Goal: Transaction & Acquisition: Purchase product/service

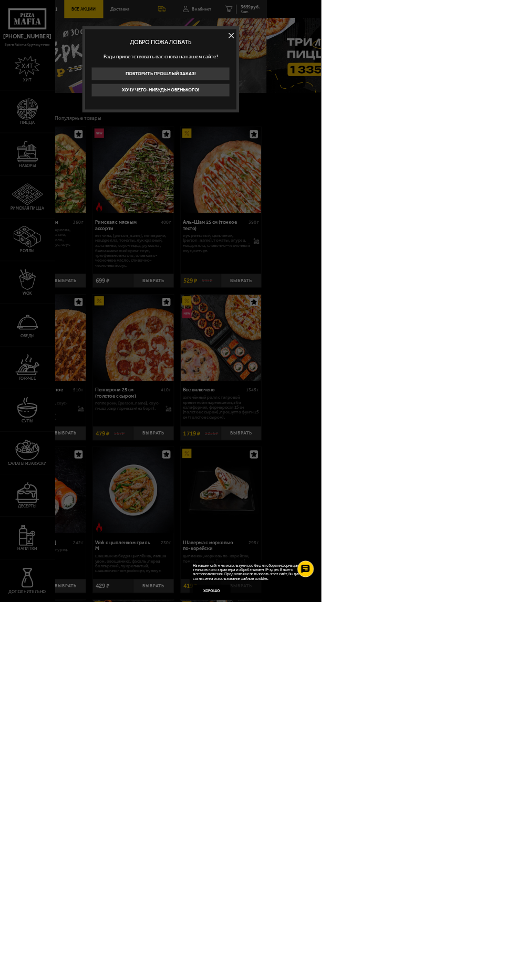
click at [378, 57] on button at bounding box center [370, 57] width 16 height 16
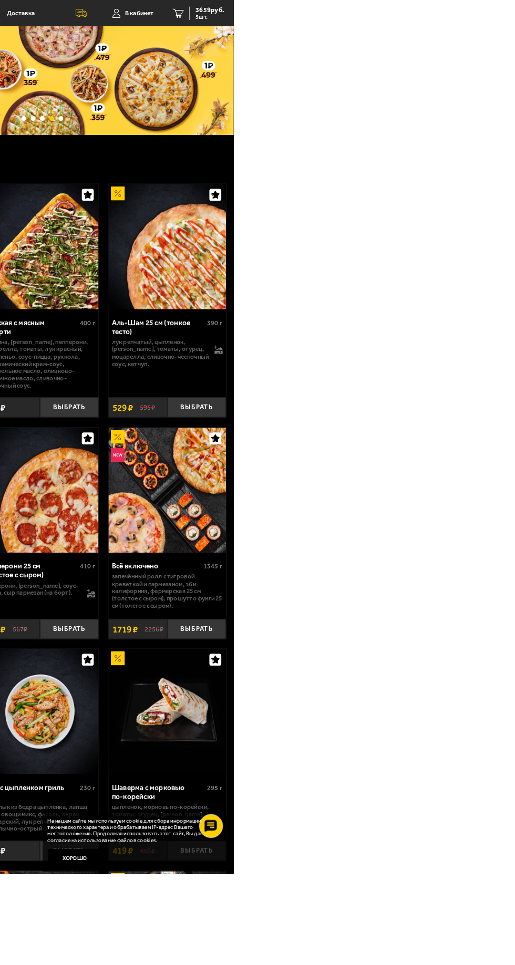
click at [476, 14] on span "3659 руб." at bounding box center [489, 10] width 32 height 7
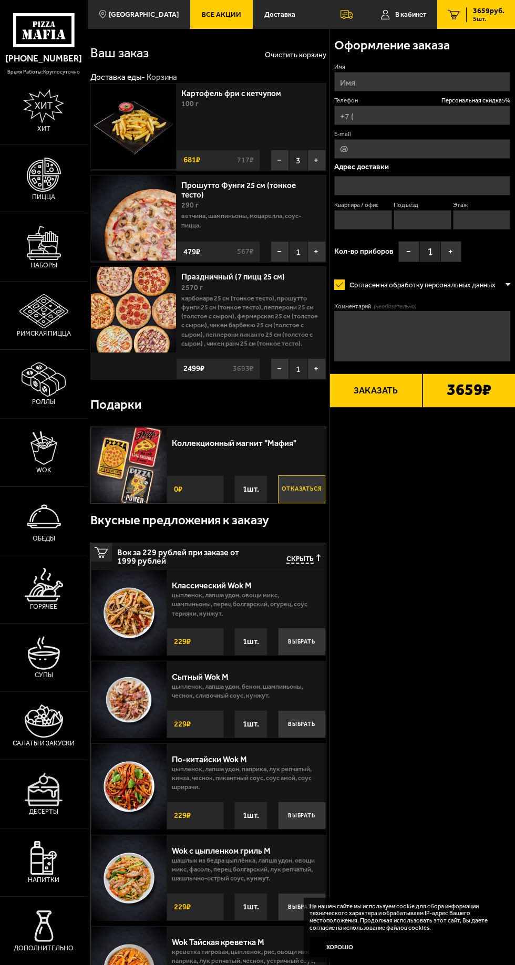
type input "+7 (953) 151-73-23"
type input "улица Маршала Казакова, 84к1"
type input "610"
type input "4"
type input "19"
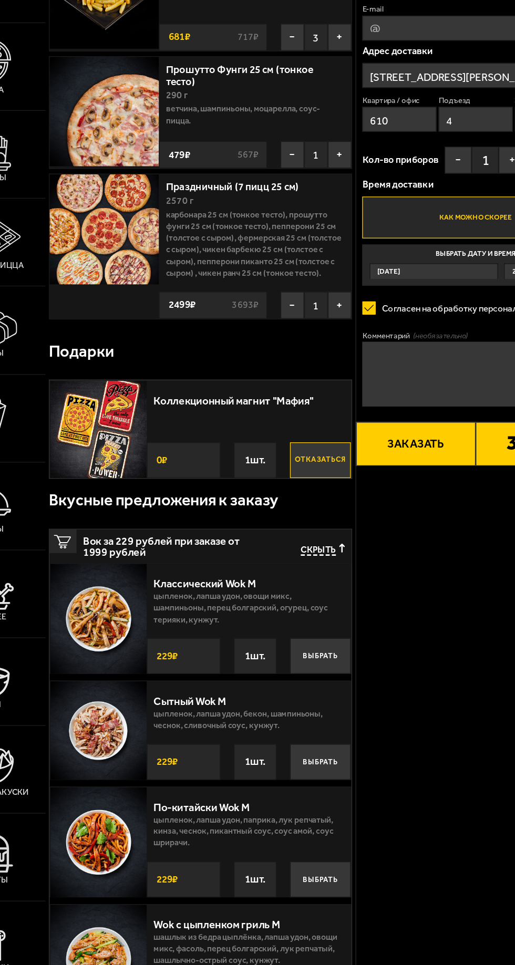
scroll to position [4, 0]
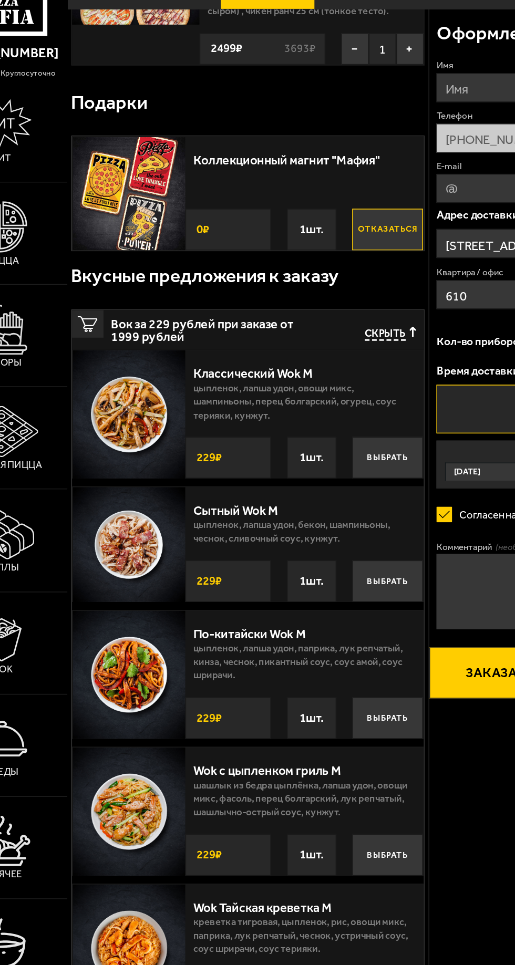
scroll to position [313, 0]
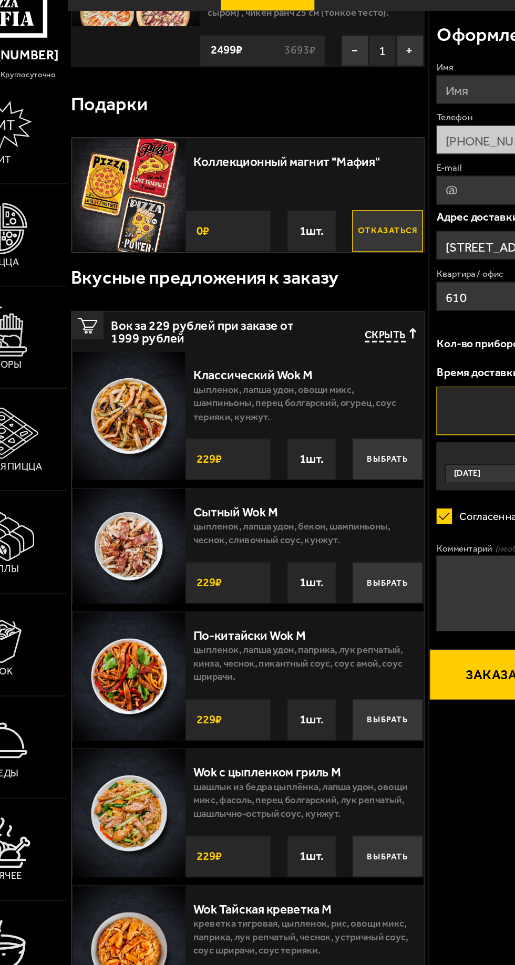
click at [296, 244] on span "Скрыть" at bounding box center [299, 245] width 27 height 9
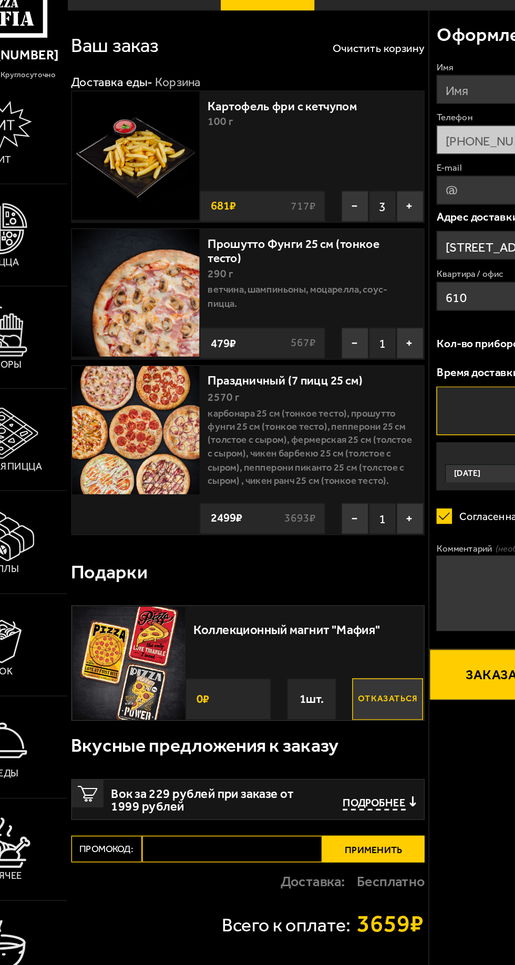
scroll to position [74, 0]
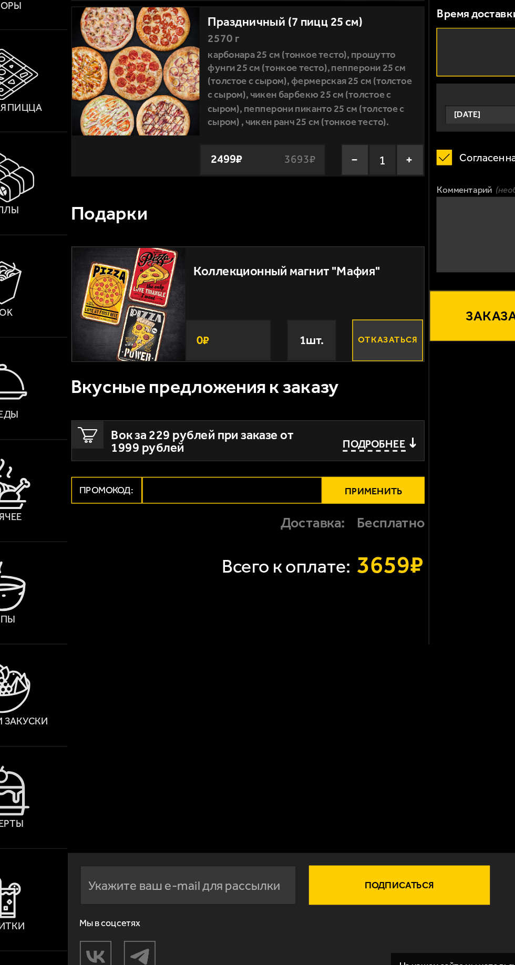
click at [304, 554] on span "Подробнее" at bounding box center [293, 558] width 42 height 9
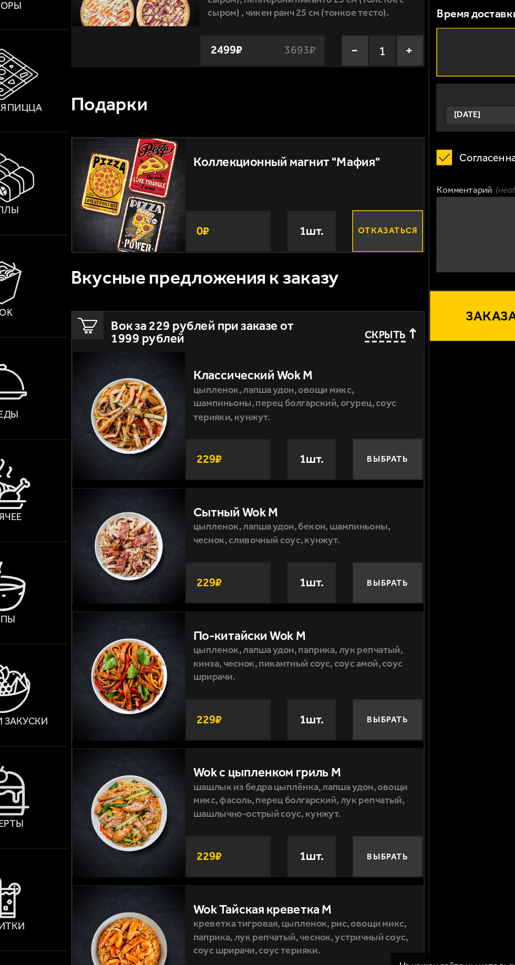
click at [297, 482] on span "Скрыть" at bounding box center [299, 485] width 27 height 9
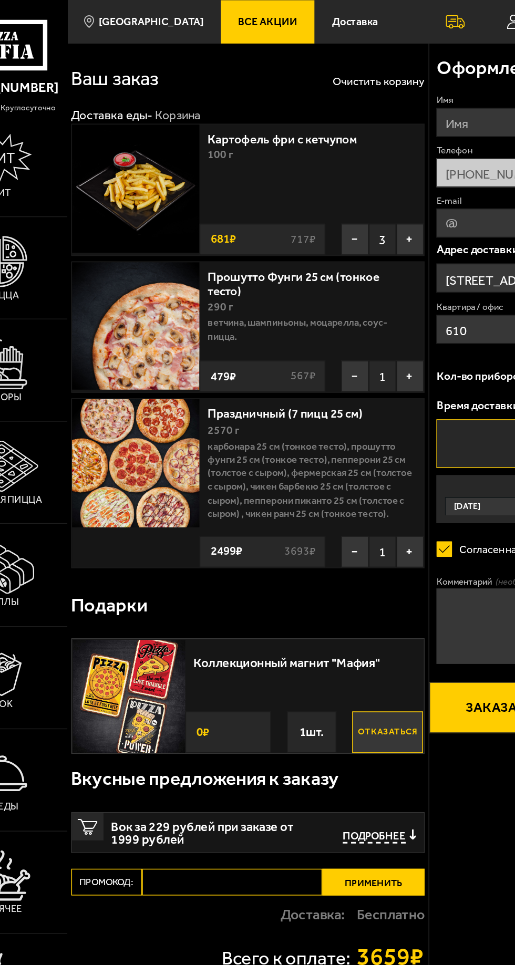
scroll to position [36, 0]
click at [141, 272] on img at bounding box center [134, 309] width 86 height 86
click at [236, 268] on link "Праздничный (7 пицц 25 см)" at bounding box center [237, 274] width 113 height 13
click at [244, 268] on link "Праздничный (7 пицц 25 см)" at bounding box center [237, 274] width 113 height 13
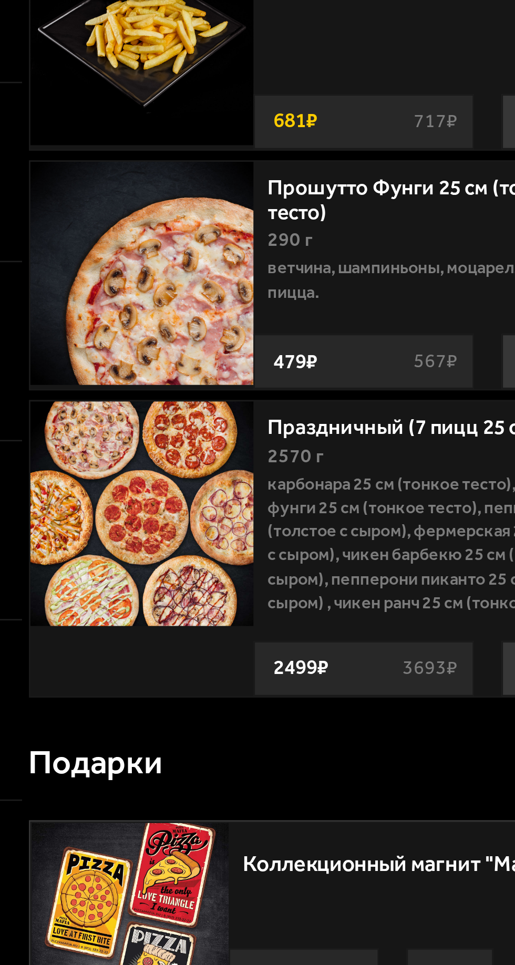
scroll to position [26, 0]
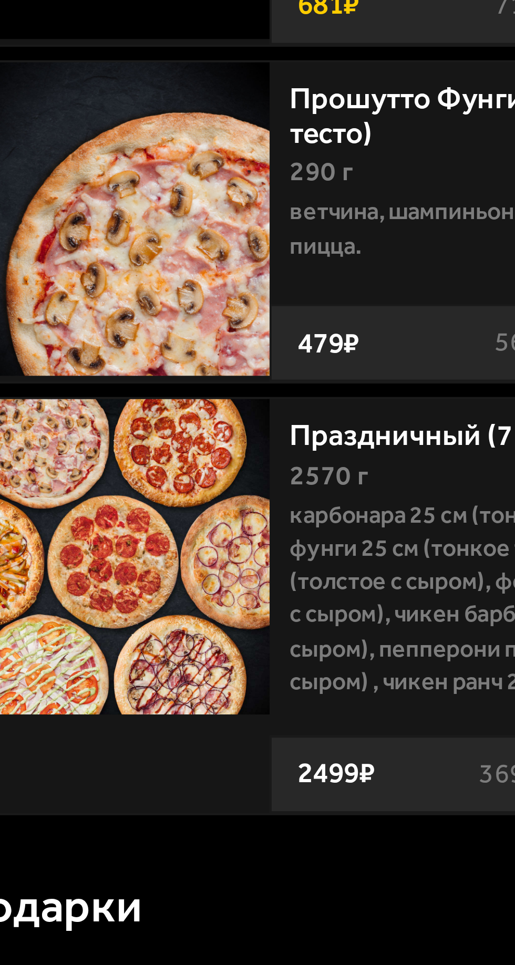
click at [146, 278] on img at bounding box center [134, 309] width 86 height 86
click at [215, 268] on link "Праздничный (7 пицц 25 см)" at bounding box center [237, 274] width 113 height 13
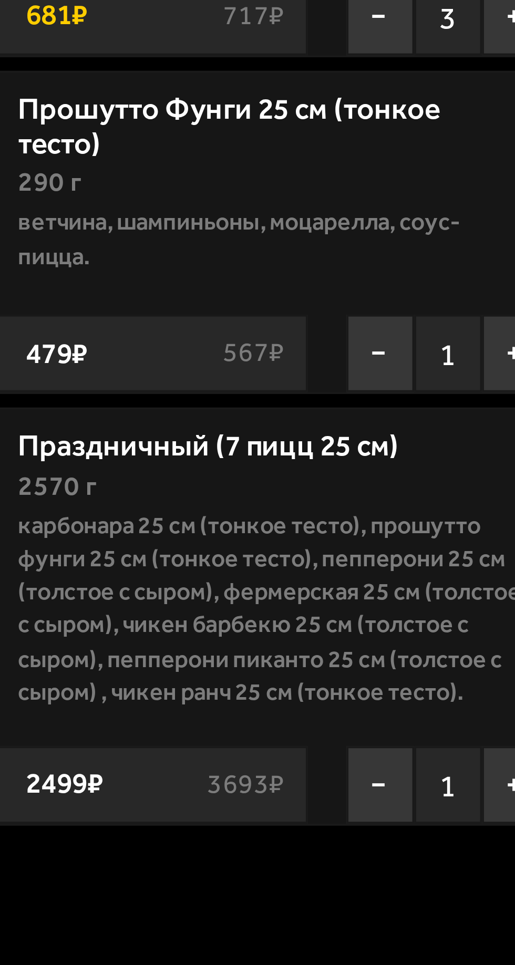
click at [262, 311] on p "Карбонара 25 см (тонкое тесто), Прошутто Фунги 25 см (тонкое тесто), Пепперони …" at bounding box center [250, 322] width 139 height 59
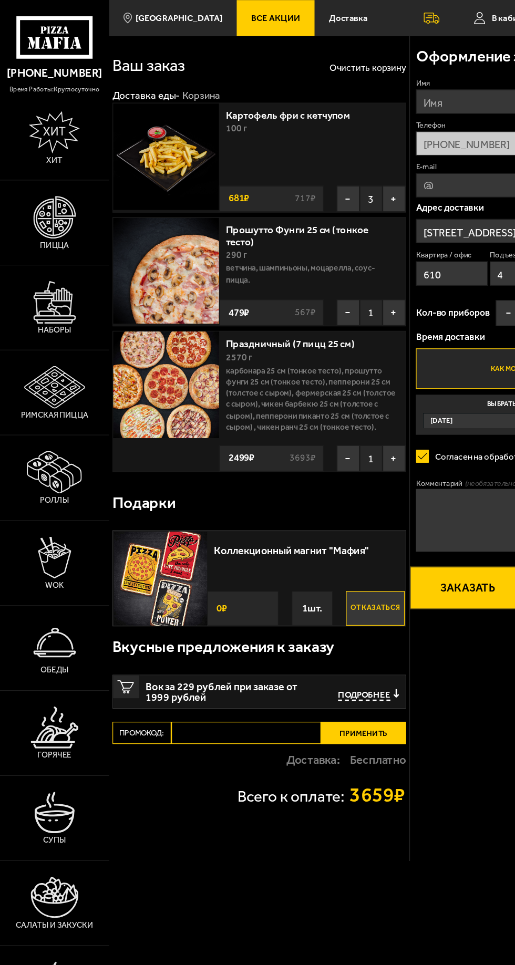
scroll to position [0, 0]
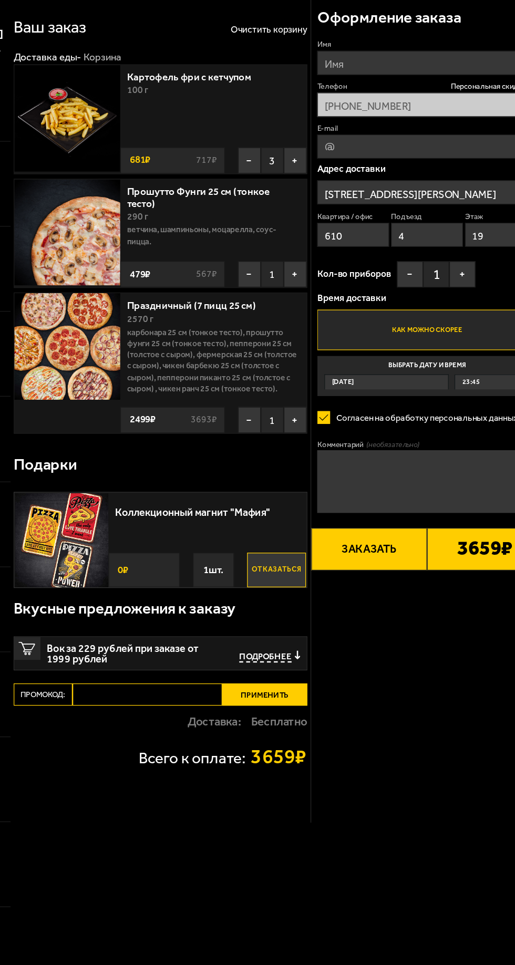
click at [275, 254] on button "−" at bounding box center [280, 251] width 18 height 21
